Goal: Use online tool/utility: Use online tool/utility

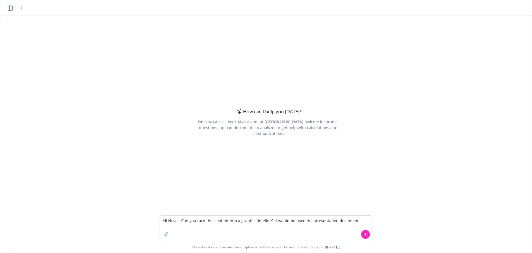
type textarea "Hi Nova - Can you turn this content into a graphic timeline? It would be used i…"
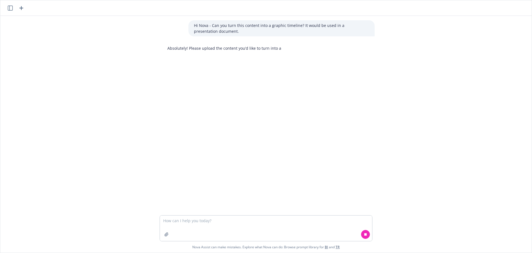
type textarea "1637–0998: Lor Ipsumdolo Sit Am 7594, C.A. elitseddoe temporin utlaboree dol ma…"
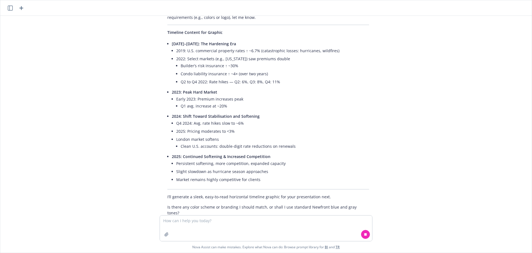
scroll to position [275, 0]
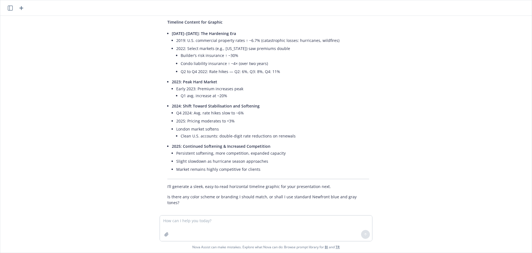
click at [202, 221] on textarea at bounding box center [266, 228] width 212 height 26
type textarea "Standard Newfront tones would be perfect."
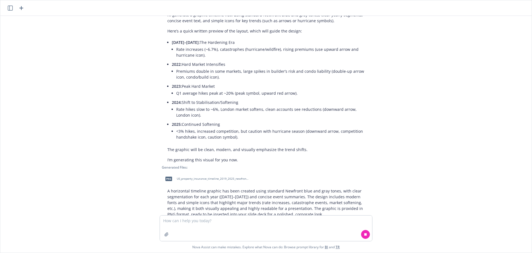
scroll to position [605, 0]
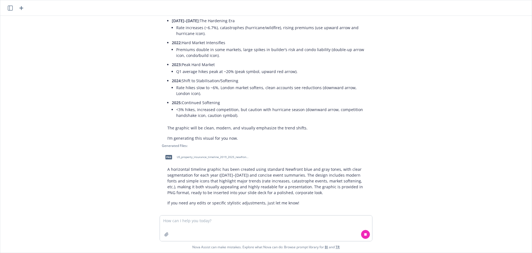
click at [189, 174] on p "A horizontal timeline graphic has been created using standard Newfront blue and…" at bounding box center [268, 180] width 202 height 29
click at [188, 155] on span "US_property_insurance_timeline_2019_2025_newfront.png" at bounding box center [213, 157] width 73 height 4
